Goal: Transaction & Acquisition: Purchase product/service

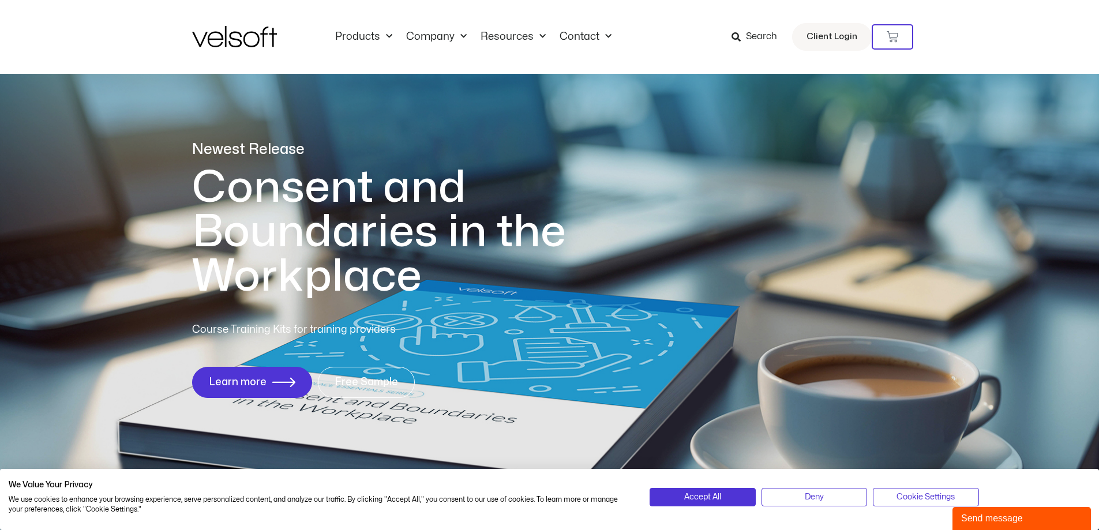
click at [223, 107] on div "1 of 1" at bounding box center [550, 102] width 716 height 75
click at [578, 37] on link "Contact" at bounding box center [586, 37] width 66 height 13
click at [595, 70] on link "Contact Us" at bounding box center [604, 70] width 75 height 27
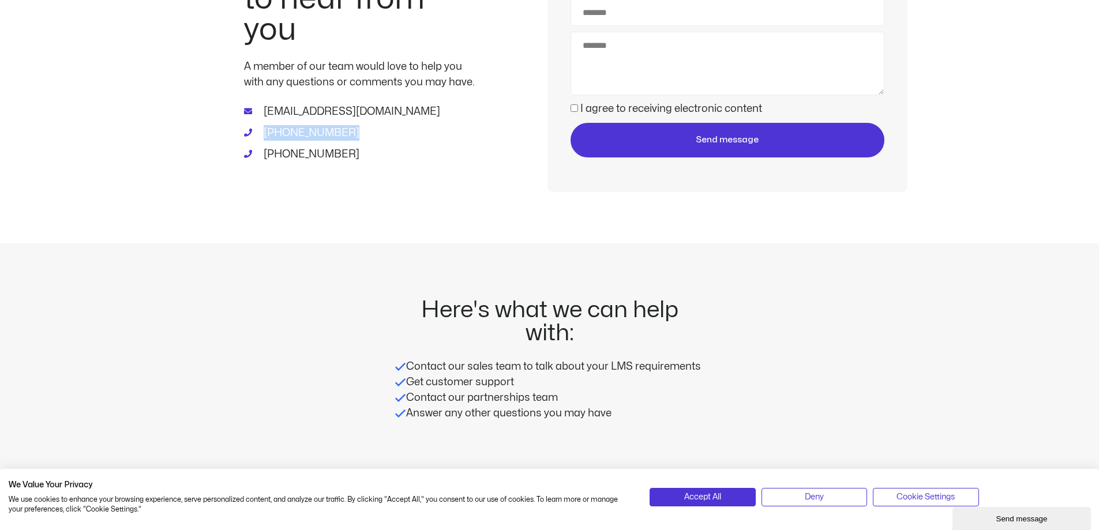
drag, startPoint x: 339, startPoint y: 133, endPoint x: 264, endPoint y: 130, distance: 75.1
click at [264, 130] on li "1-800-730-7115" at bounding box center [359, 134] width 231 height 18
copy span "1-800-730-7115"
click at [353, 131] on li "1-800-730-7115" at bounding box center [359, 134] width 231 height 18
drag, startPoint x: 347, startPoint y: 156, endPoint x: 259, endPoint y: 109, distance: 100.2
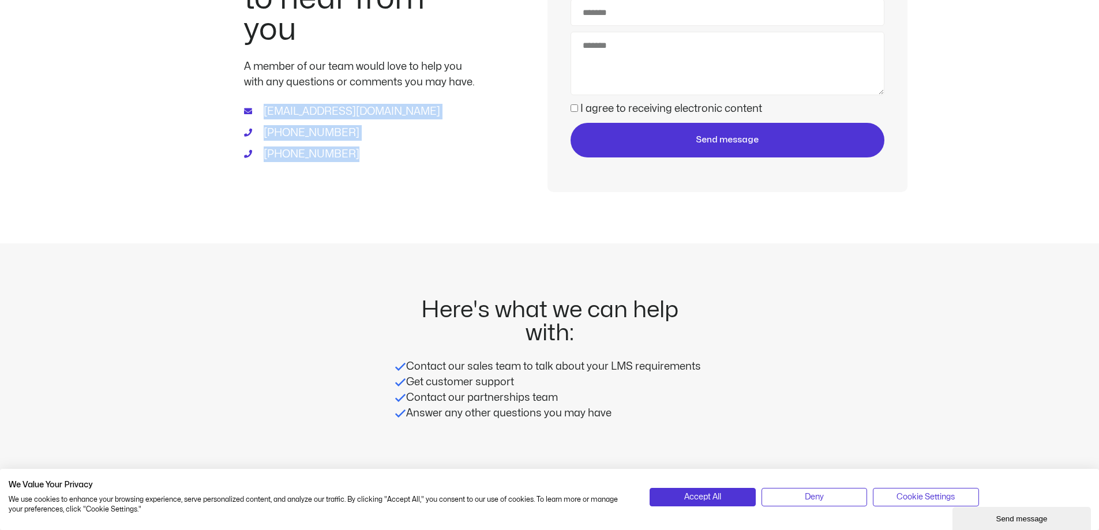
click at [259, 109] on ul "info@velsoft.com 1-800-730-7115 1-902-755-1884" at bounding box center [359, 133] width 231 height 58
copy ul "info@velsoft.com 1-800-730-7115 1-902-755-1884"
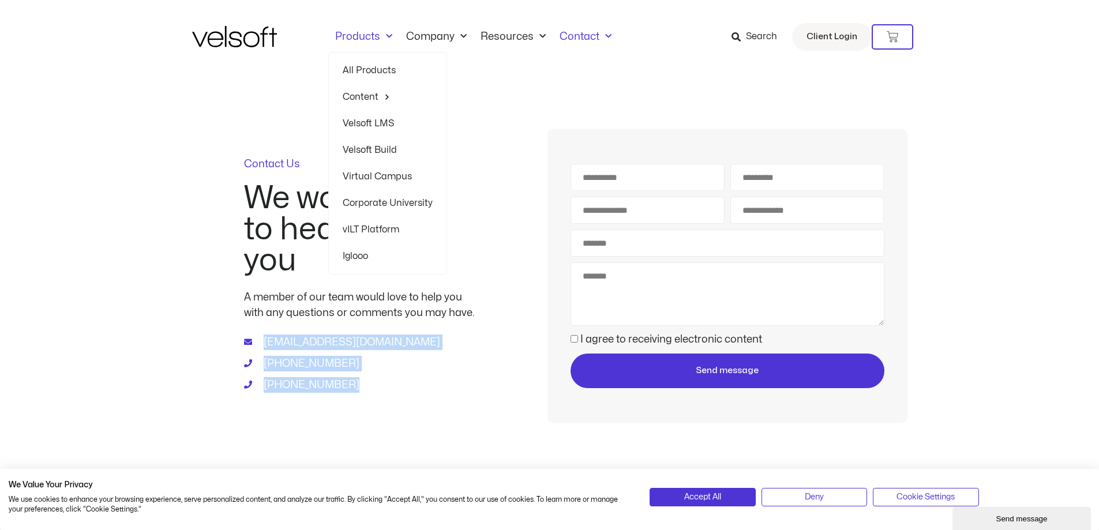
click at [360, 35] on link "Products" at bounding box center [363, 37] width 71 height 13
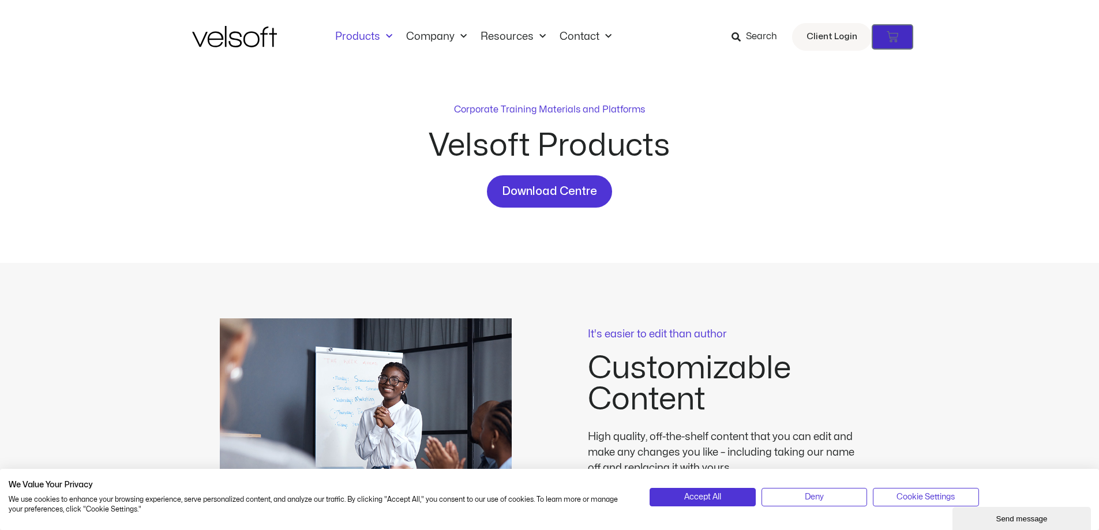
click at [893, 39] on icon at bounding box center [893, 37] width 12 height 12
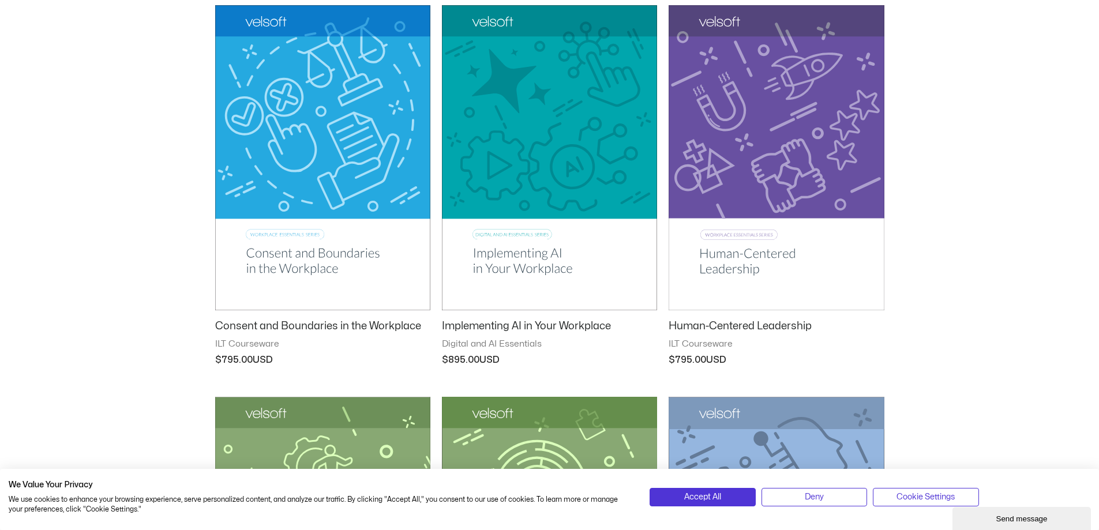
click at [291, 83] on img at bounding box center [322, 157] width 215 height 305
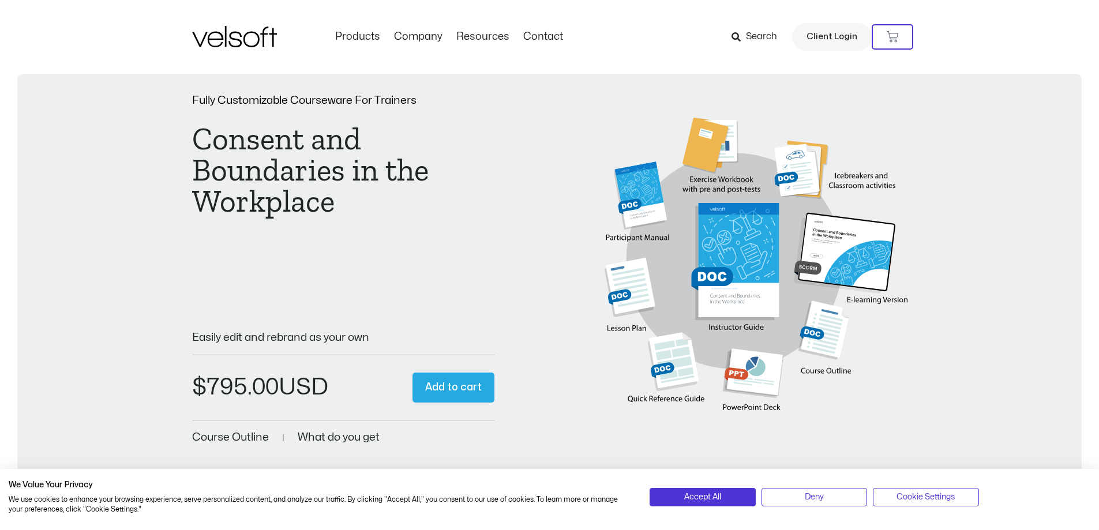
click at [469, 383] on button "Add to cart" at bounding box center [454, 388] width 82 height 31
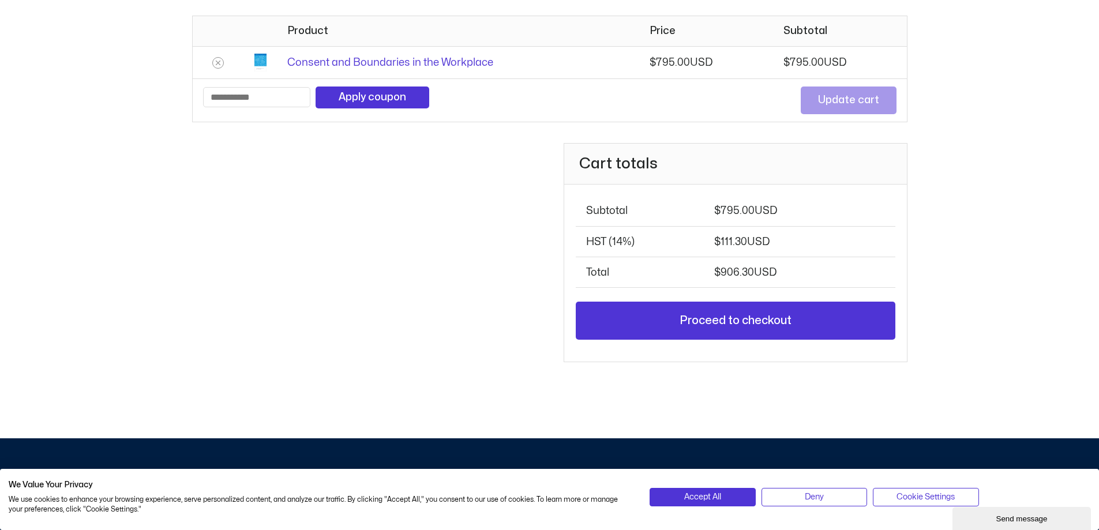
scroll to position [289, 0]
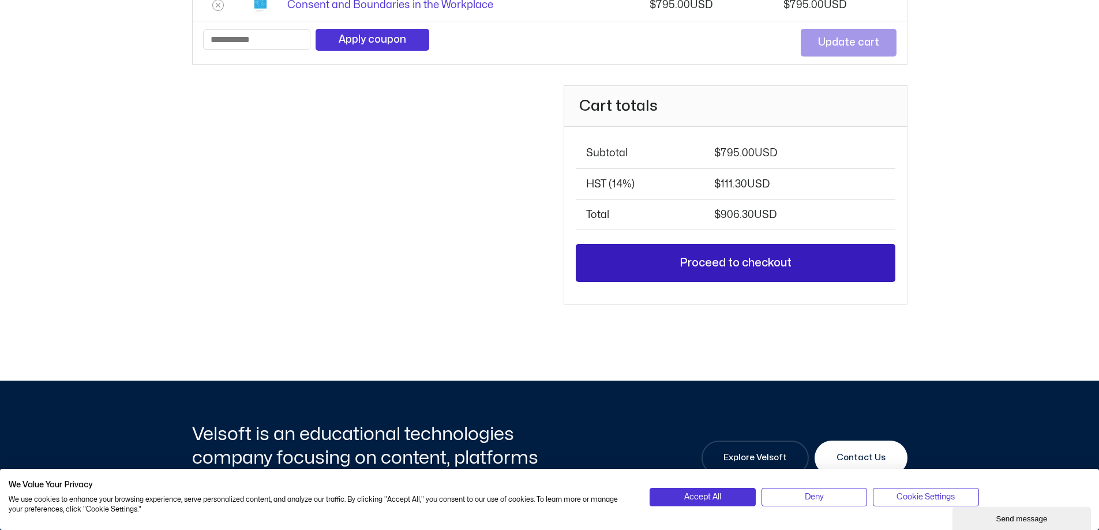
click at [778, 256] on link "Proceed to checkout" at bounding box center [735, 263] width 319 height 38
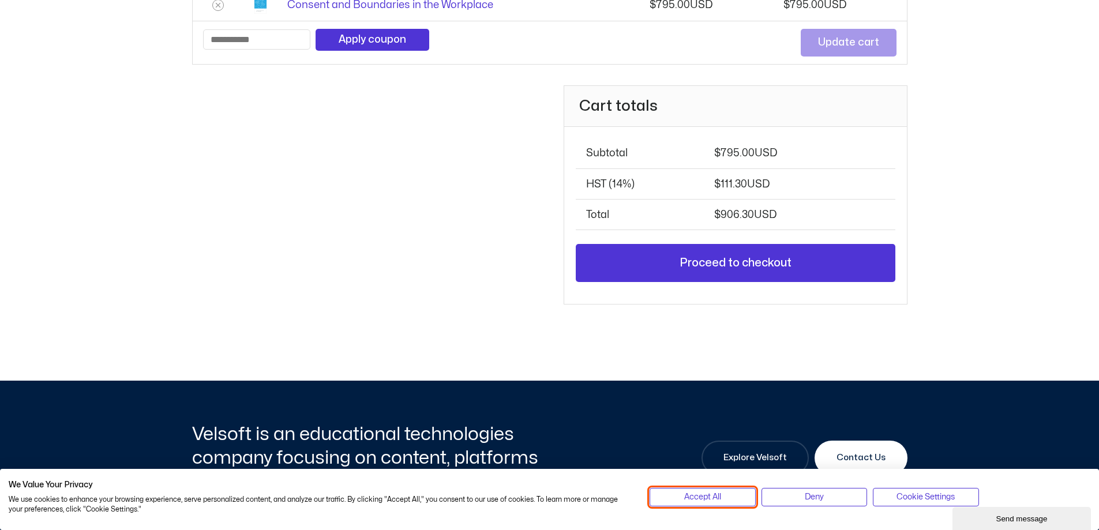
click at [715, 499] on span "Accept All" at bounding box center [702, 497] width 37 height 13
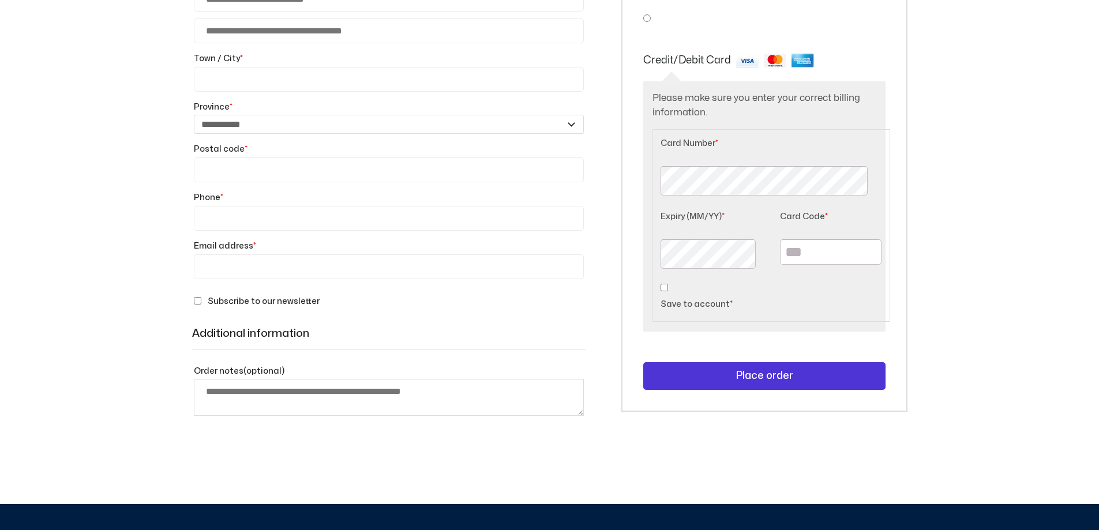
select select "**"
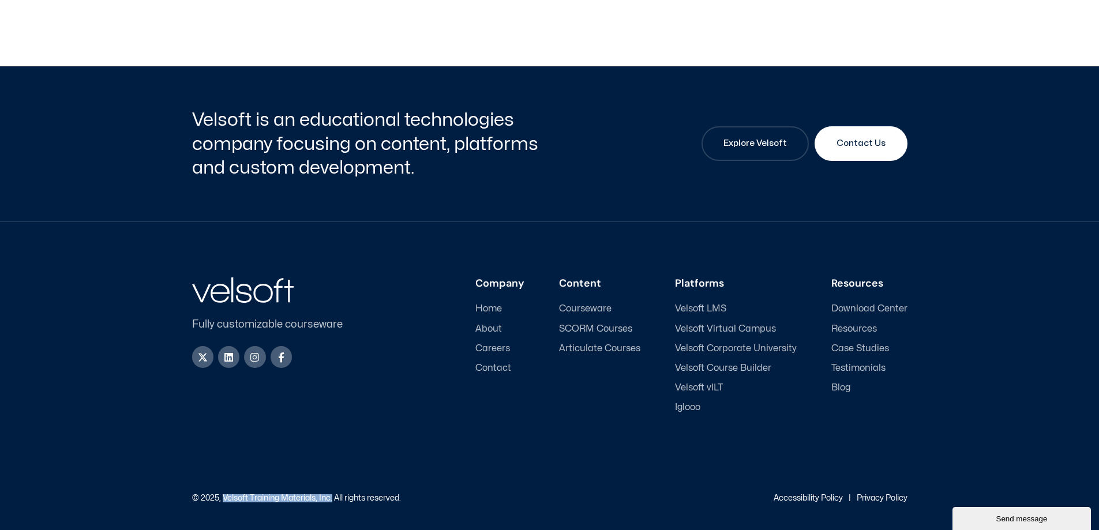
drag, startPoint x: 223, startPoint y: 494, endPoint x: 334, endPoint y: 497, distance: 111.4
click at [334, 497] on p "© 2025, Velsoft Training Materials, Inc. All rights reserved." at bounding box center [296, 499] width 209 height 8
copy p "Velsoft Training Materials, Inc."
click at [874, 496] on link "Privacy Policy" at bounding box center [882, 499] width 51 height 8
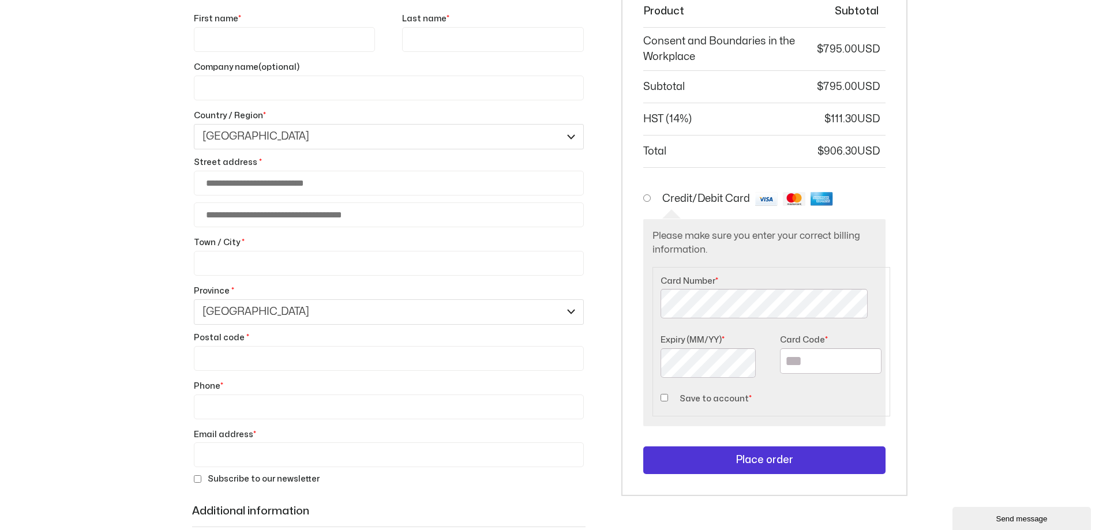
scroll to position [339, 0]
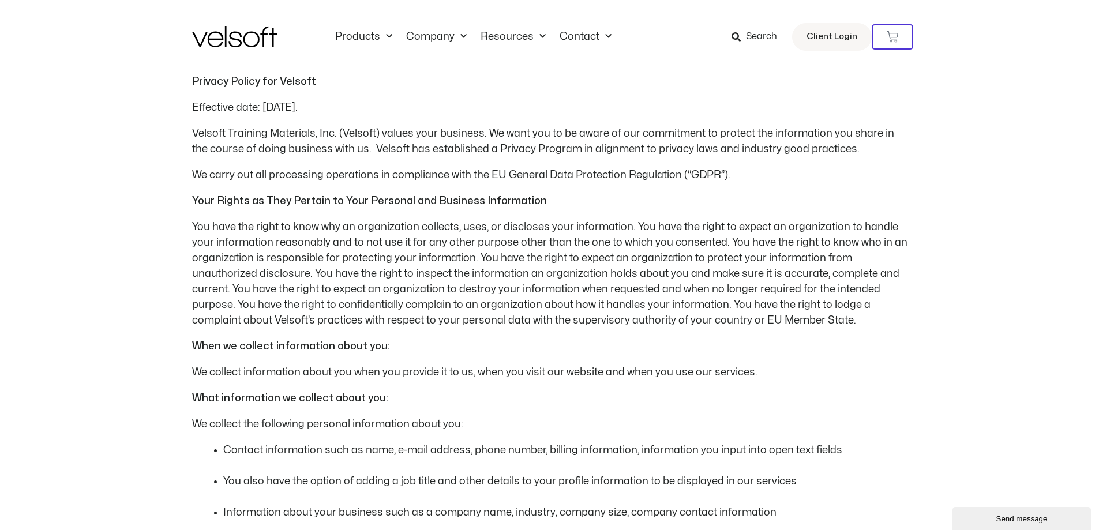
click at [577, 280] on p "You have the right to know why an organization collects, uses, or discloses you…" at bounding box center [550, 273] width 716 height 109
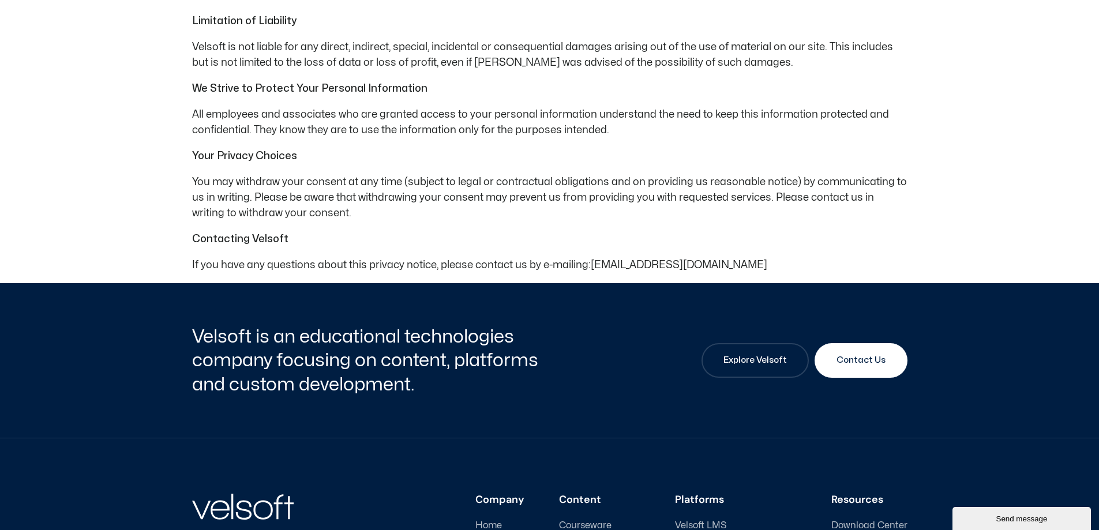
scroll to position [1440, 0]
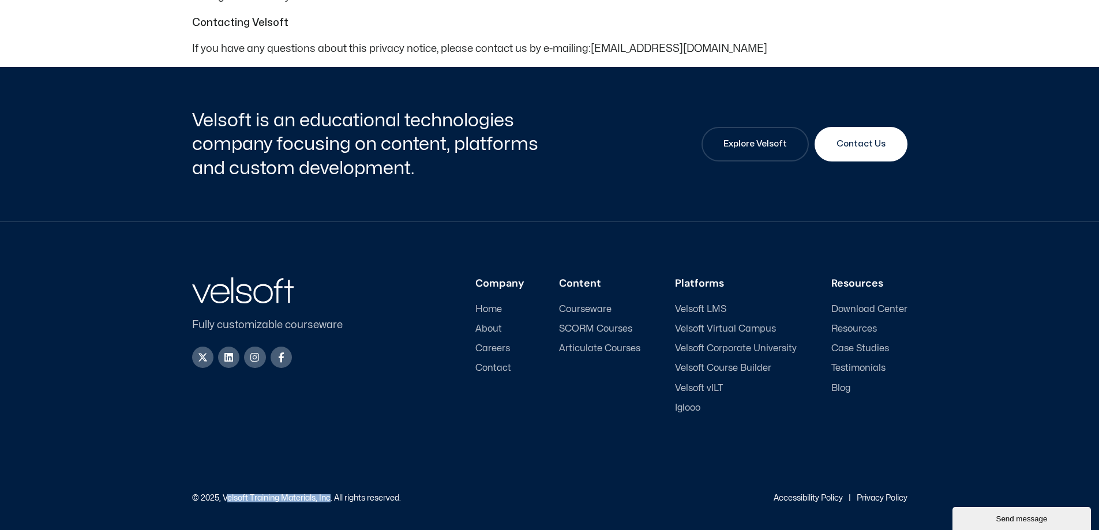
drag, startPoint x: 333, startPoint y: 497, endPoint x: 225, endPoint y: 497, distance: 107.9
click at [225, 497] on p "© 2025, Velsoft Training Materials, Inc. All rights reserved." at bounding box center [296, 499] width 209 height 8
copy p "elsoft Training Materials, Inc"
